Goal: Find specific page/section: Find specific page/section

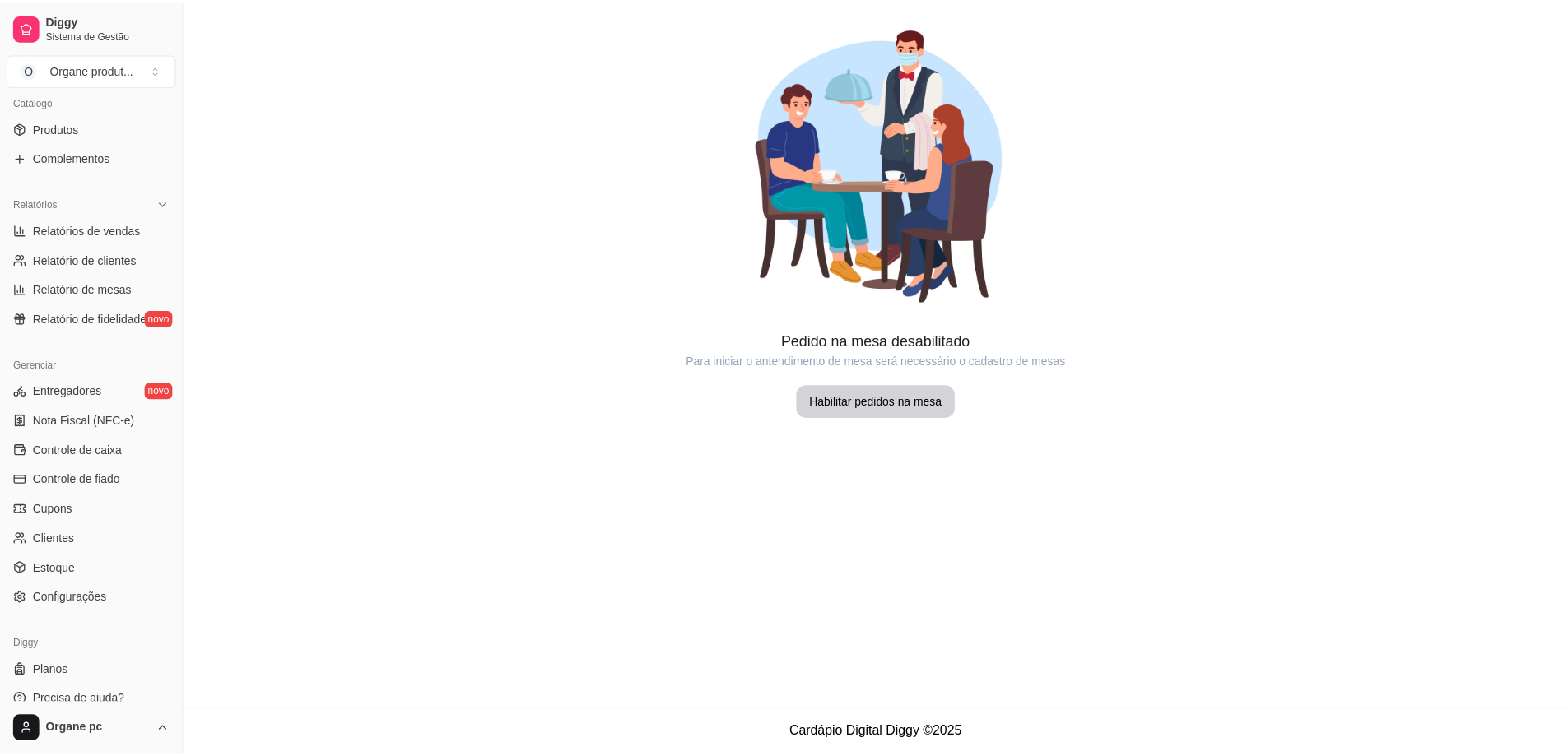
scroll to position [428, 0]
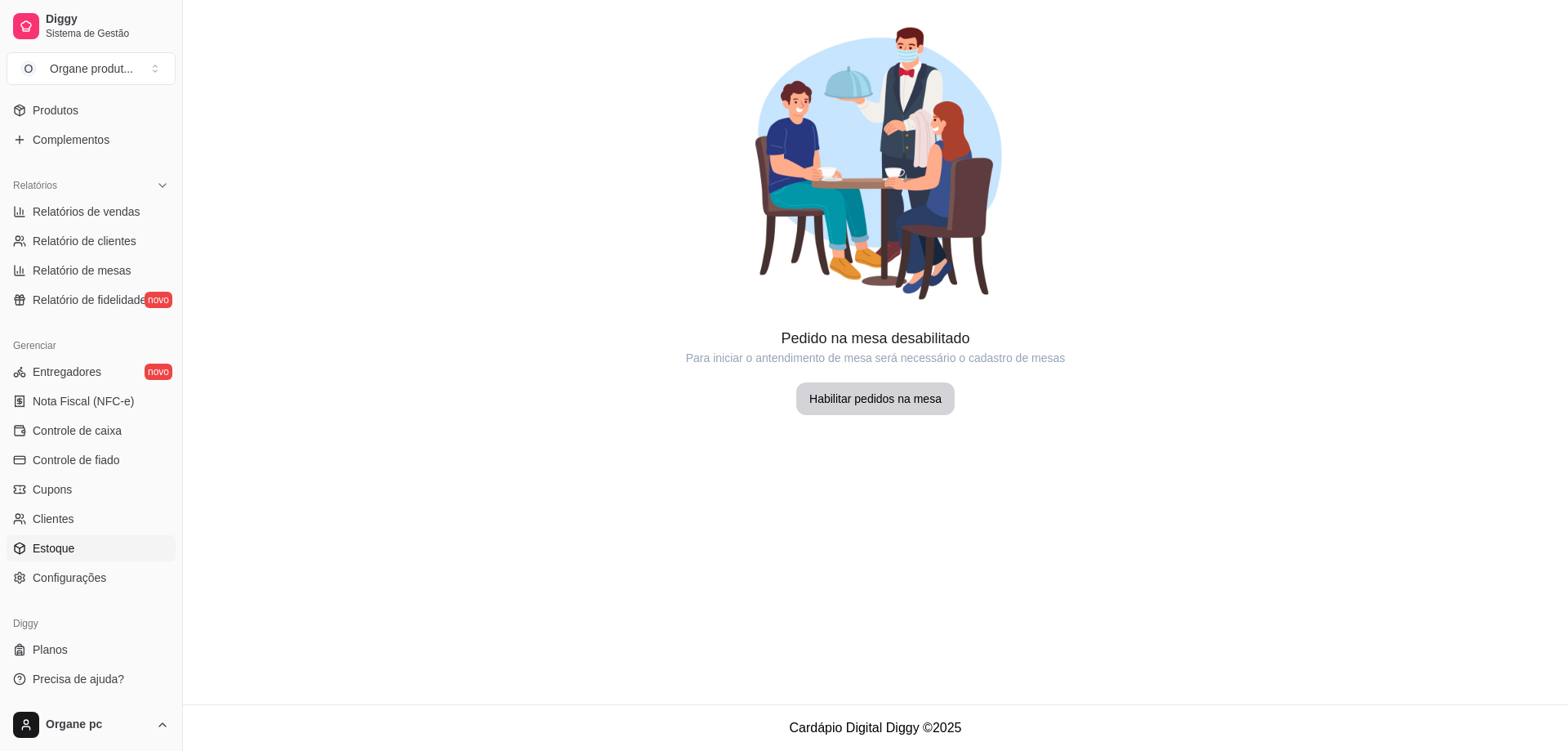
click at [87, 548] on link "Estoque" at bounding box center [91, 548] width 169 height 26
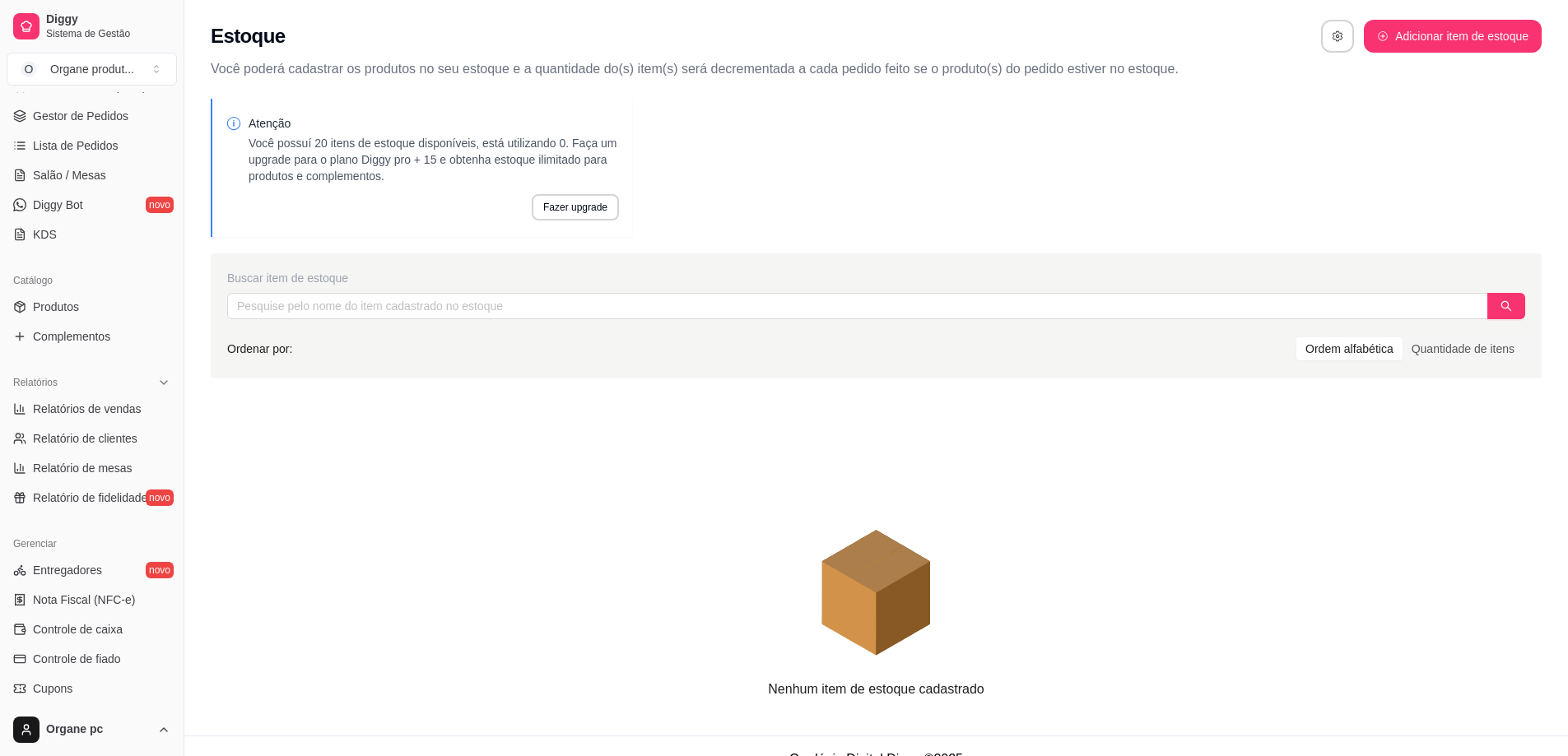
scroll to position [181, 0]
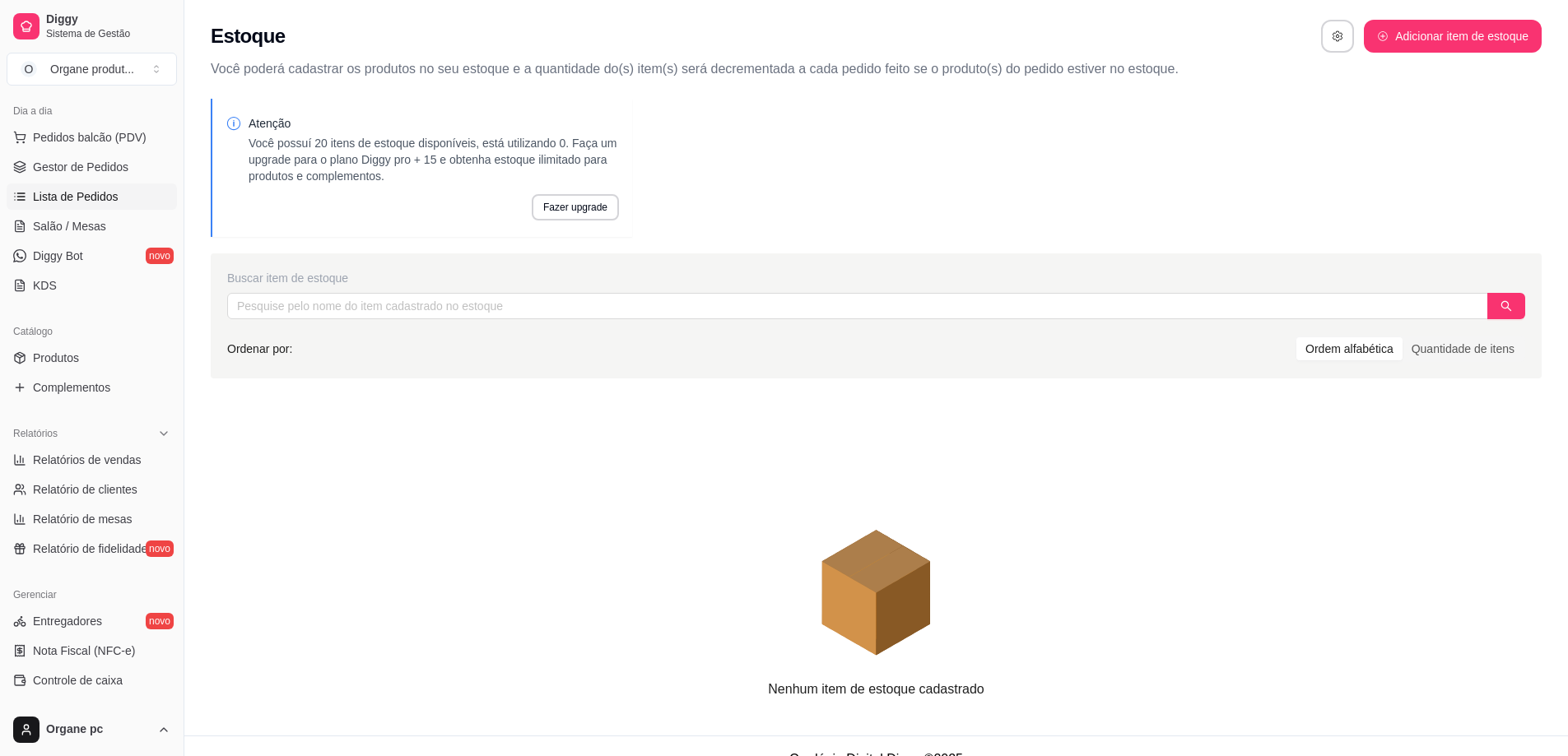
click at [76, 195] on span "Lista de Pedidos" at bounding box center [76, 196] width 86 height 16
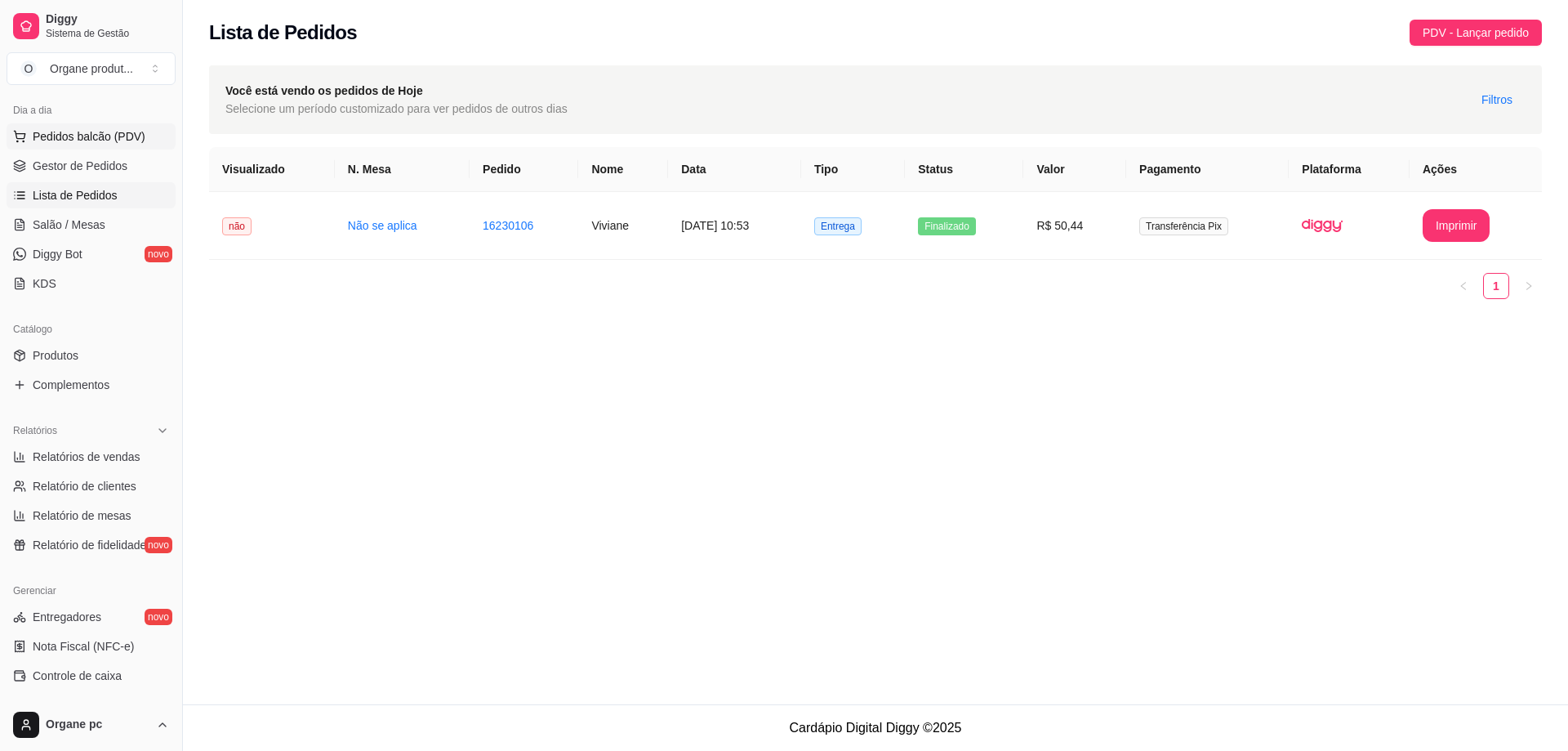
click at [94, 128] on span "Pedidos balcão (PDV)" at bounding box center [89, 136] width 113 height 16
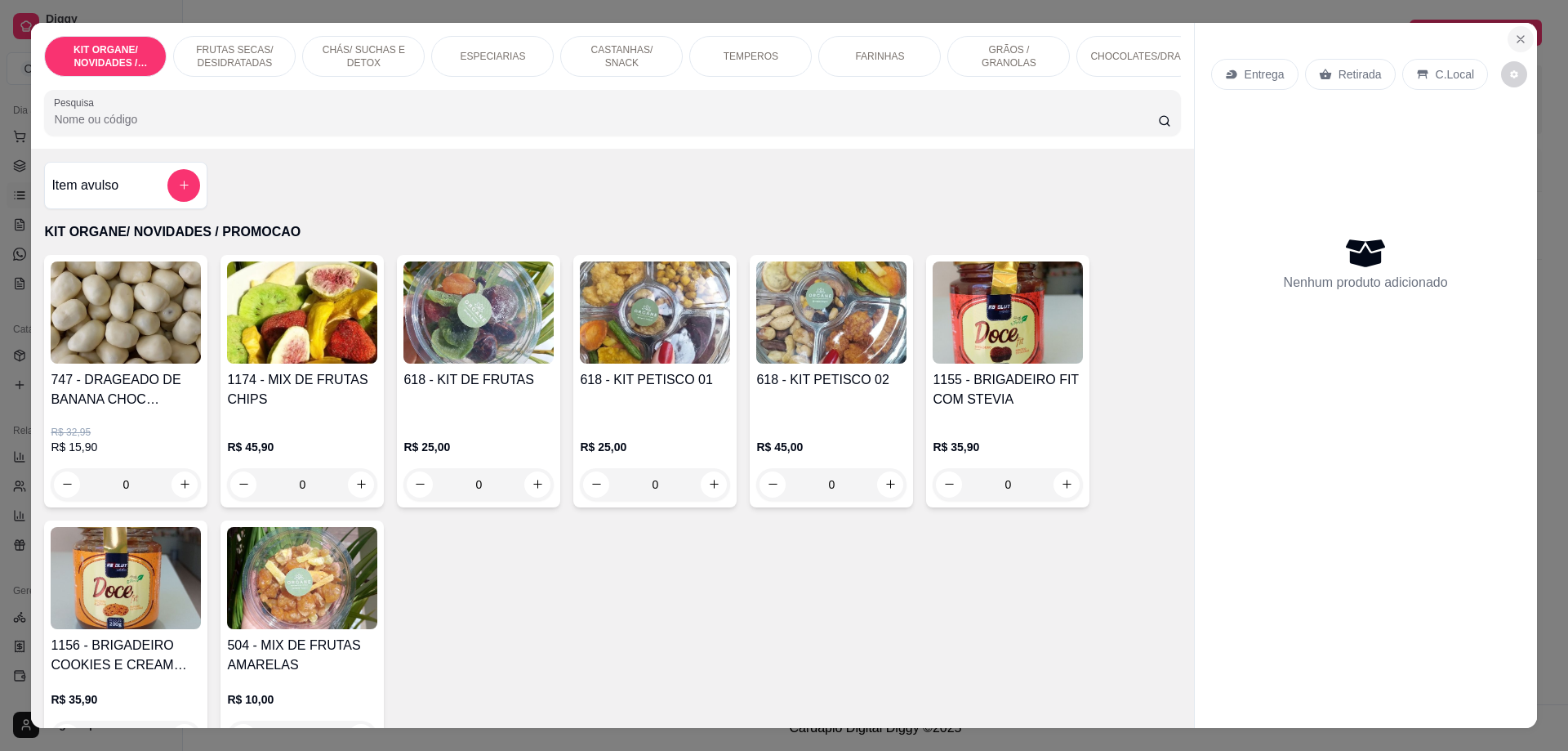
click at [1514, 33] on icon "Close" at bounding box center [1521, 40] width 13 height 13
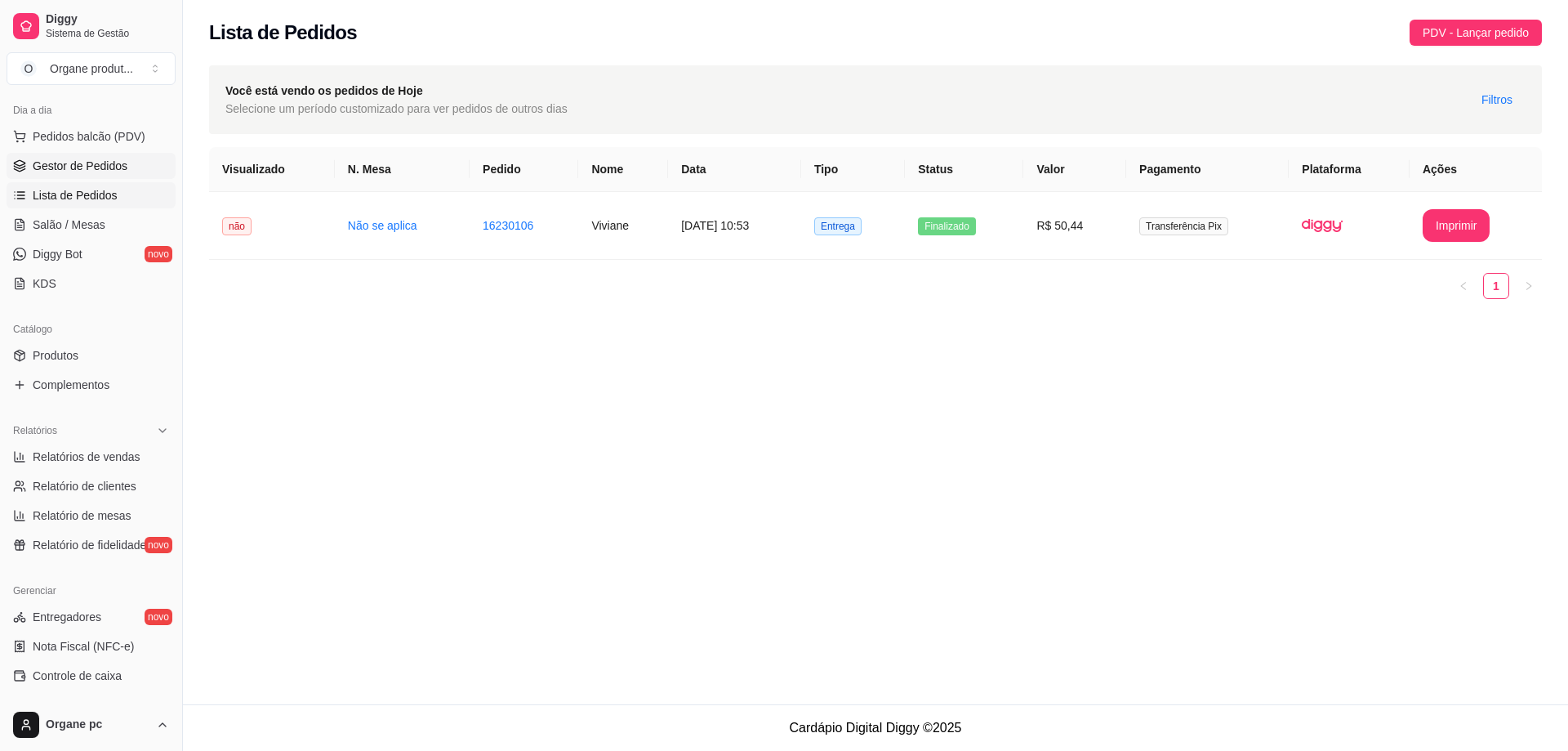
click at [110, 164] on span "Gestor de Pedidos" at bounding box center [80, 165] width 94 height 16
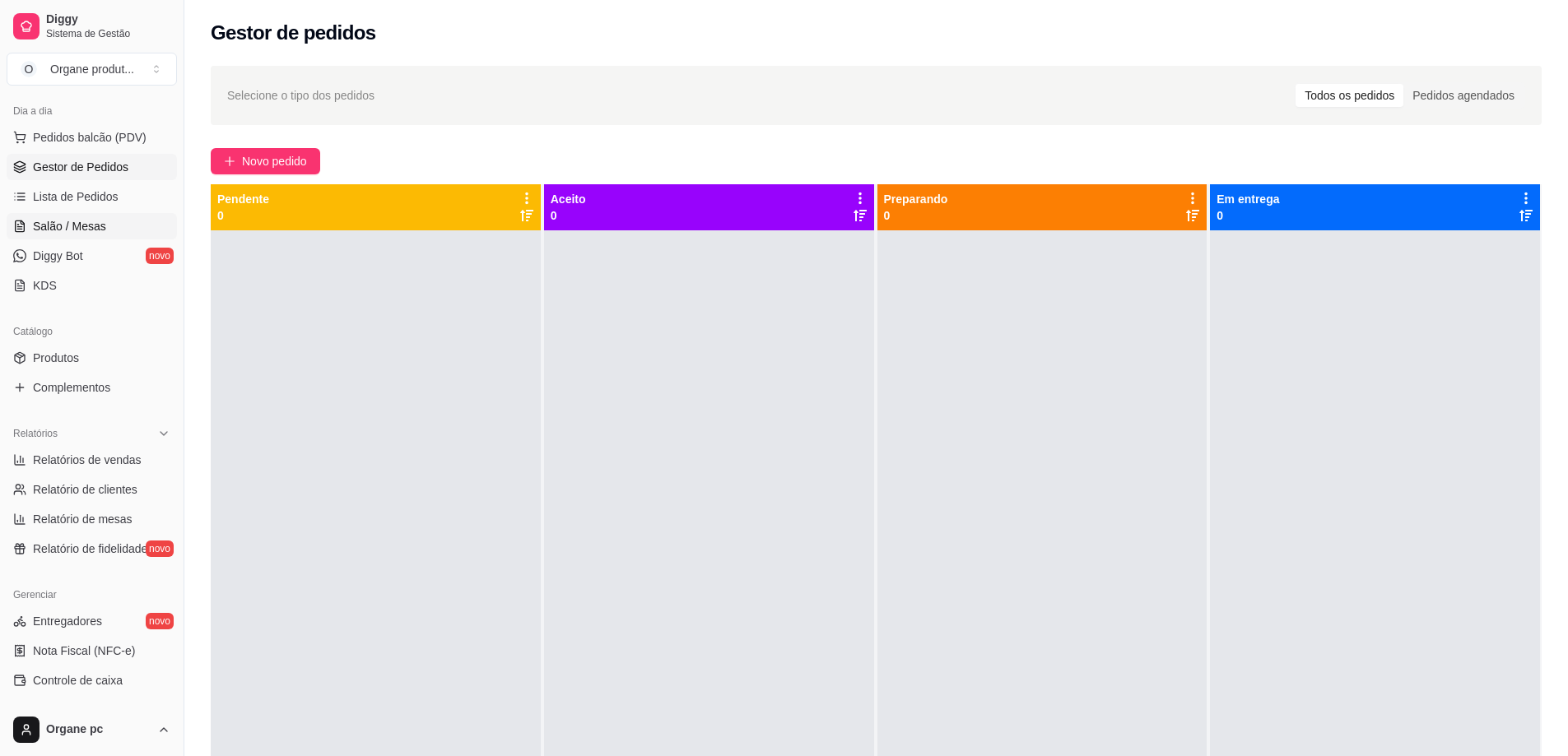
click at [51, 220] on span "Salão / Mesas" at bounding box center [70, 226] width 73 height 16
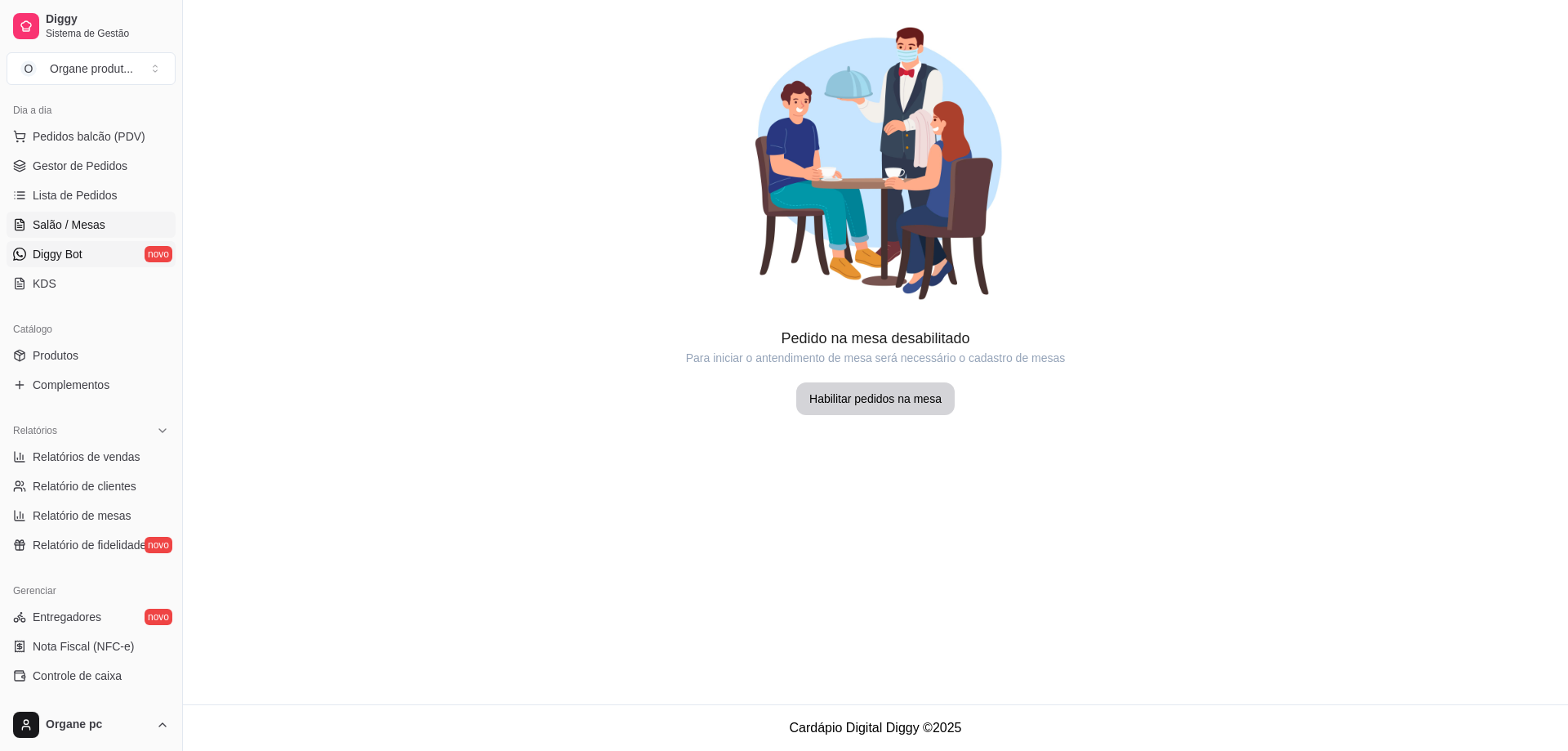
click at [56, 249] on span "Diggy Bot" at bounding box center [57, 254] width 50 height 16
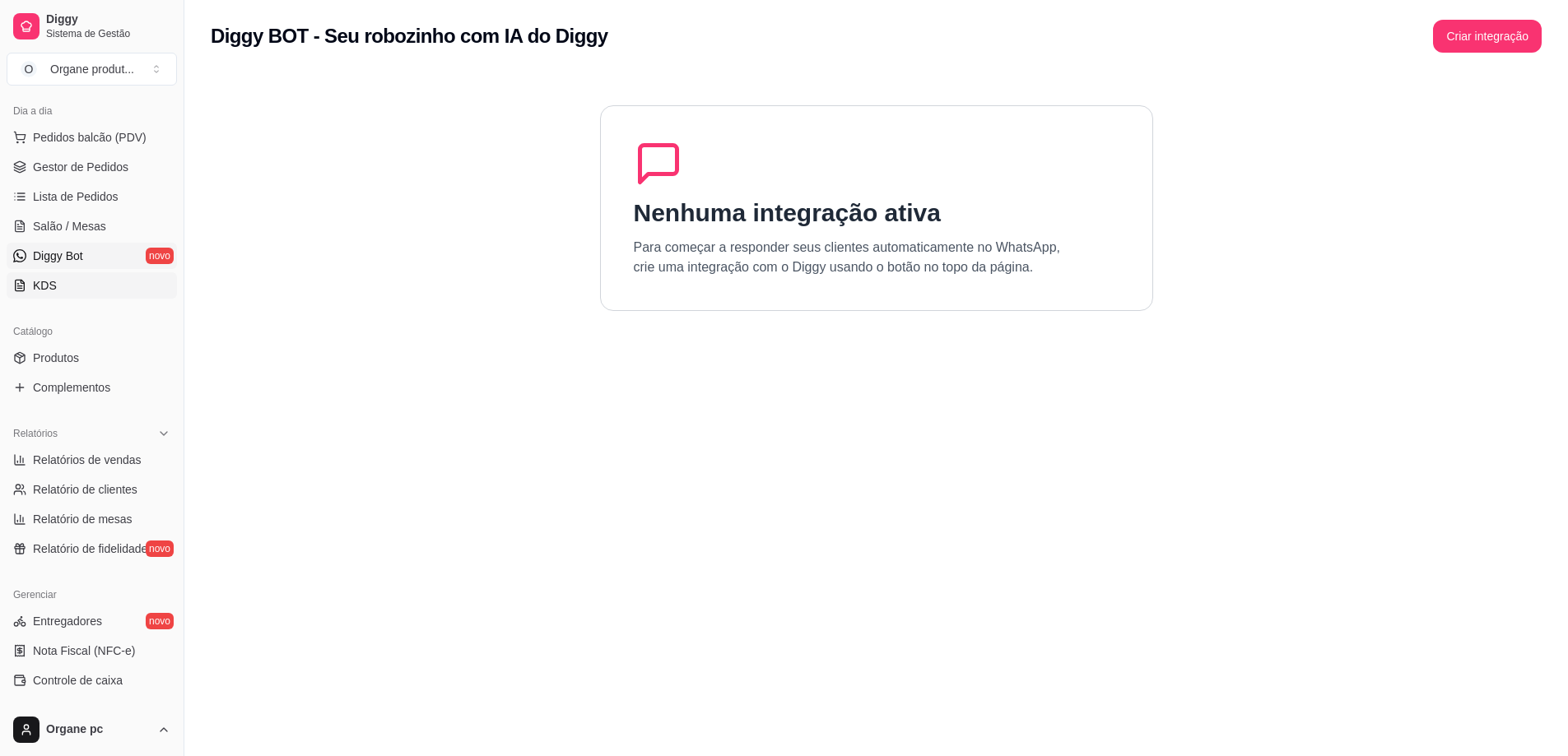
click at [46, 287] on span "KDS" at bounding box center [45, 285] width 24 height 16
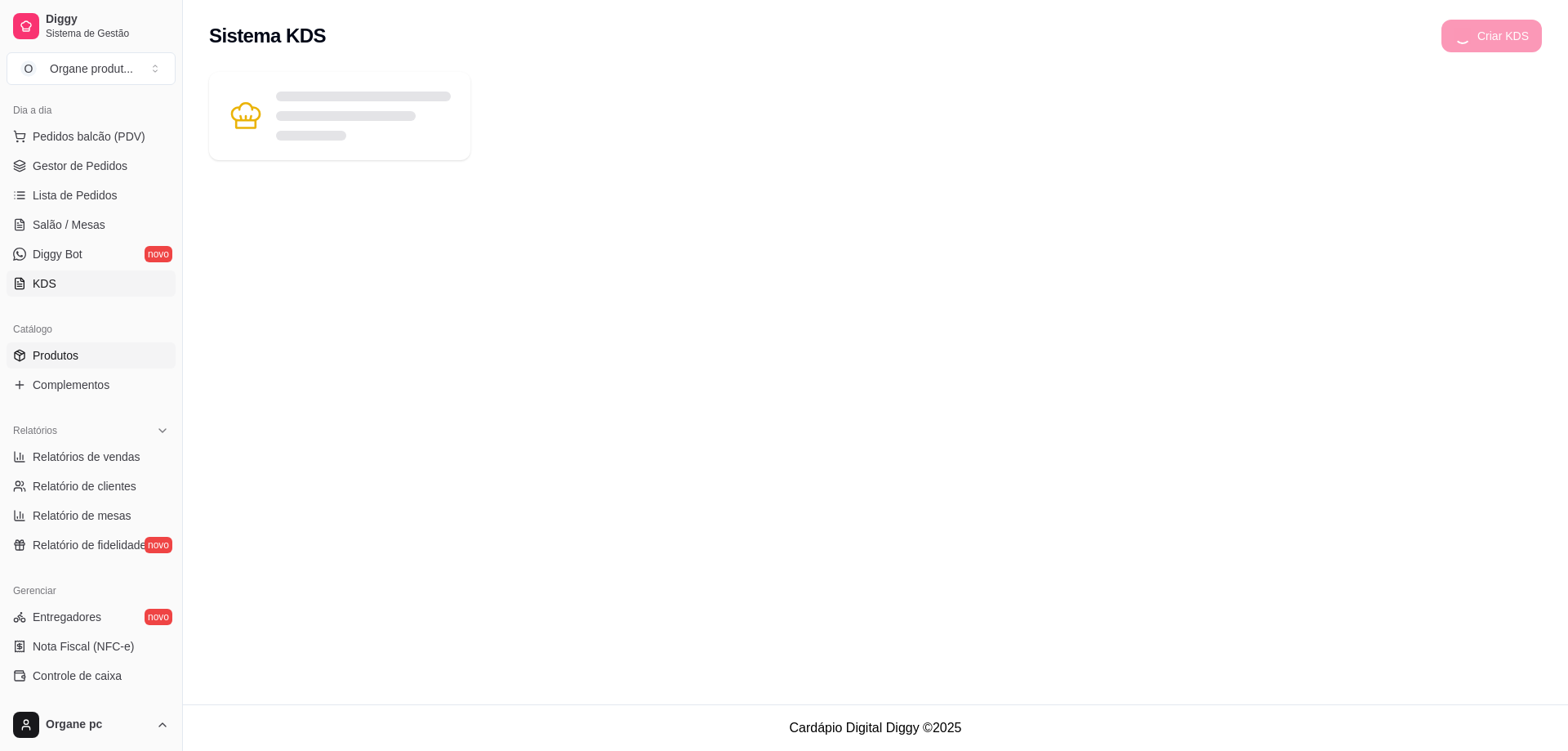
click at [62, 357] on span "Produtos" at bounding box center [56, 355] width 45 height 16
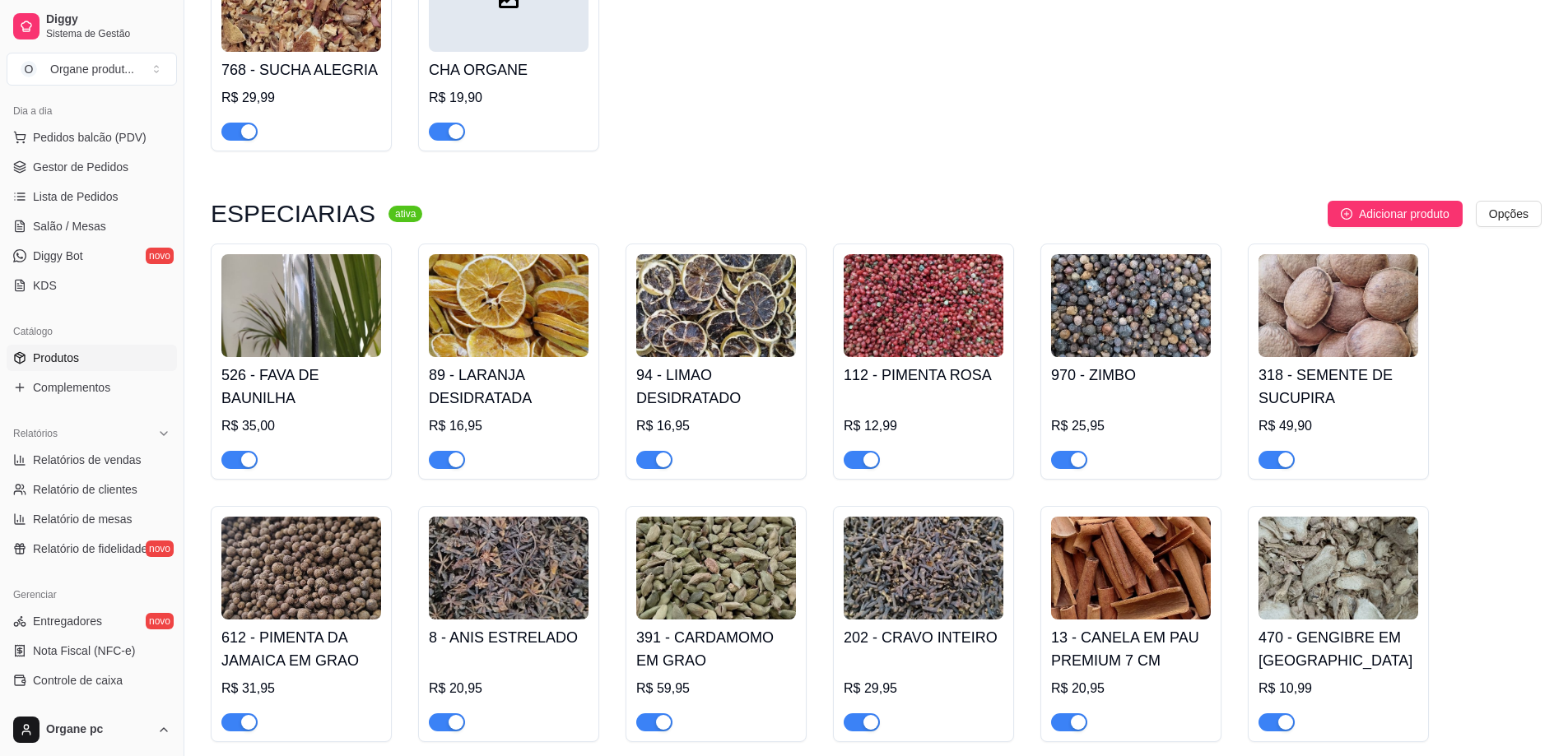
scroll to position [6992, 0]
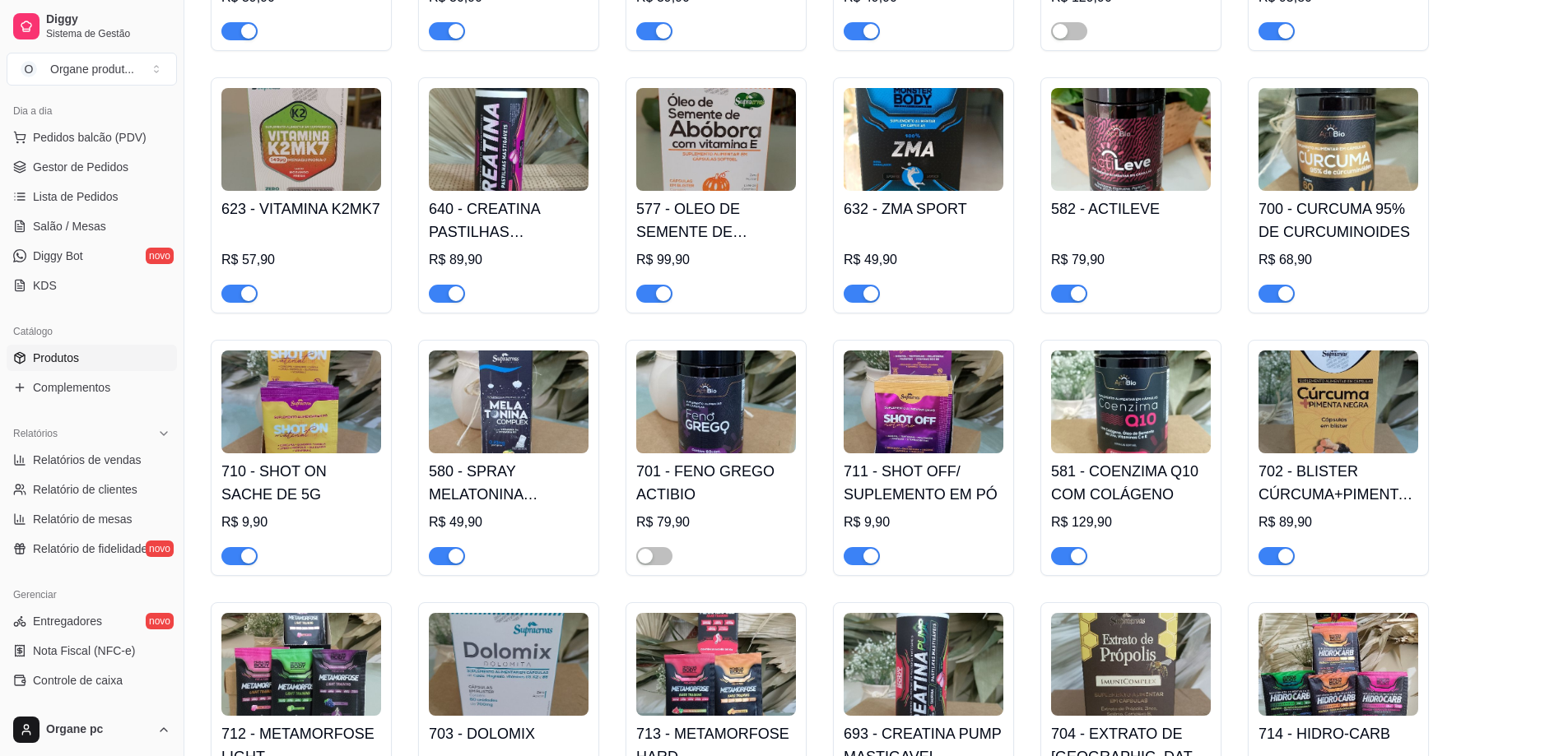
scroll to position [19412, 0]
